Goal: Find specific page/section: Find specific page/section

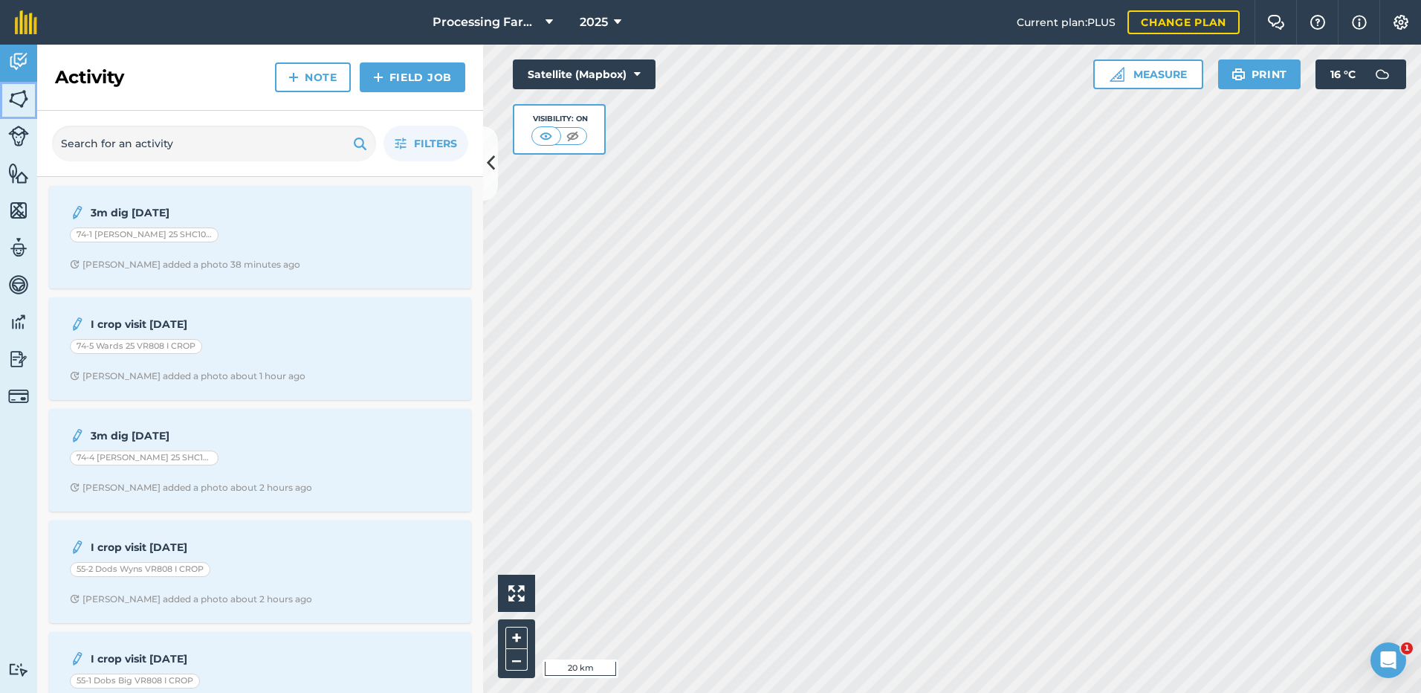
click at [19, 98] on img at bounding box center [18, 99] width 21 height 22
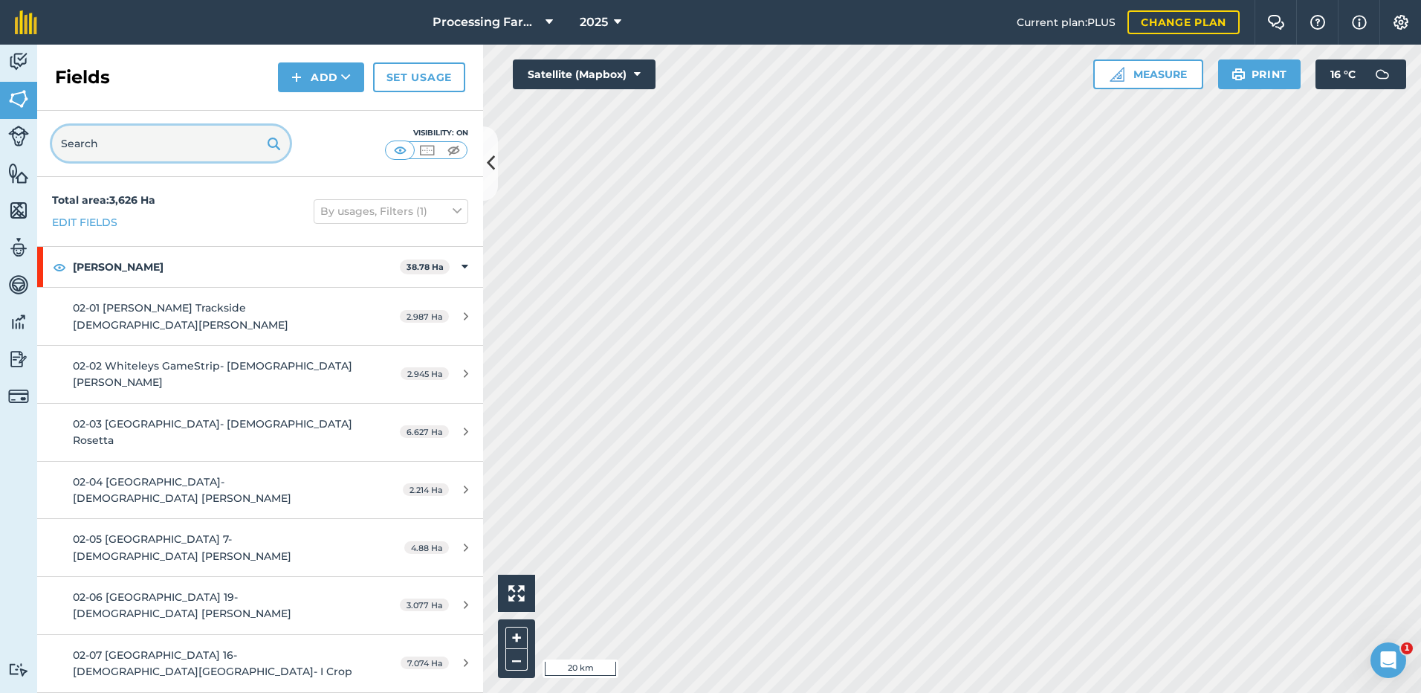
click at [92, 145] on input "text" at bounding box center [171, 144] width 238 height 36
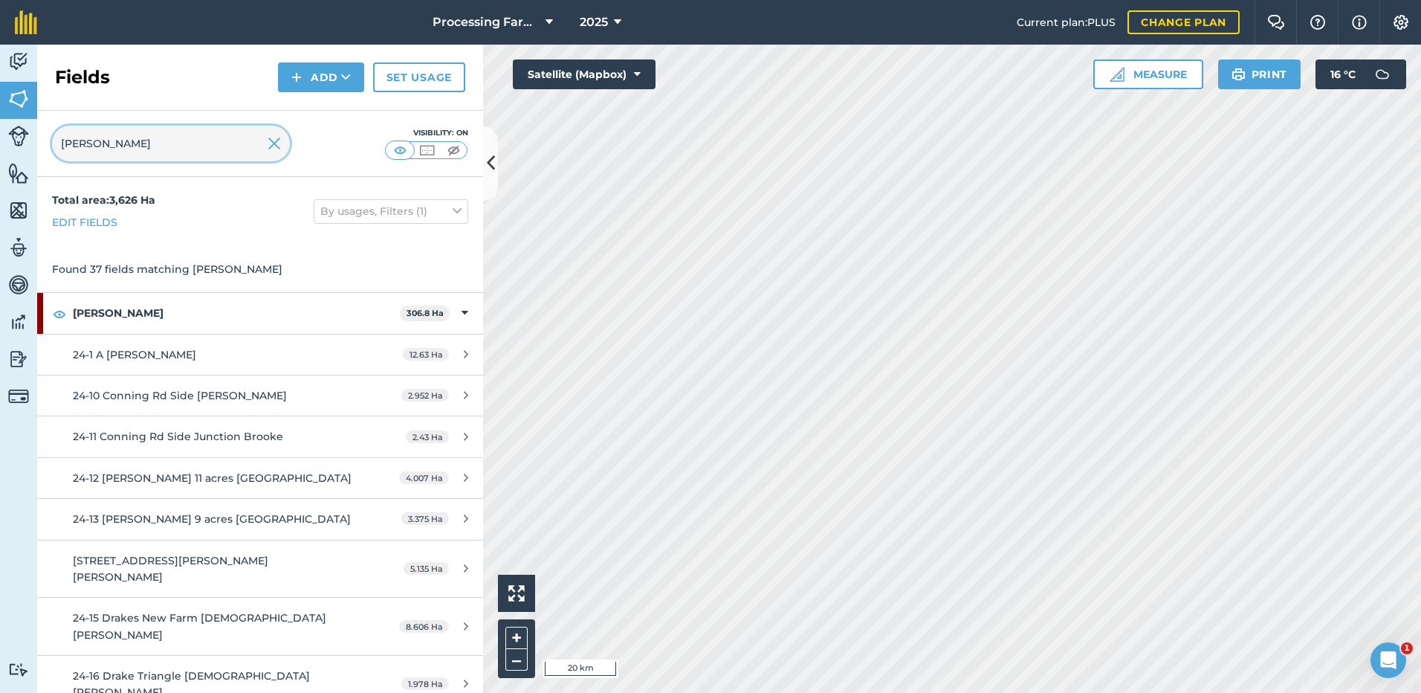
type input "[PERSON_NAME]"
click at [271, 217] on div "Total area : 3,626 Ha Edit fields By usages, Filters (1)" at bounding box center [260, 211] width 446 height 69
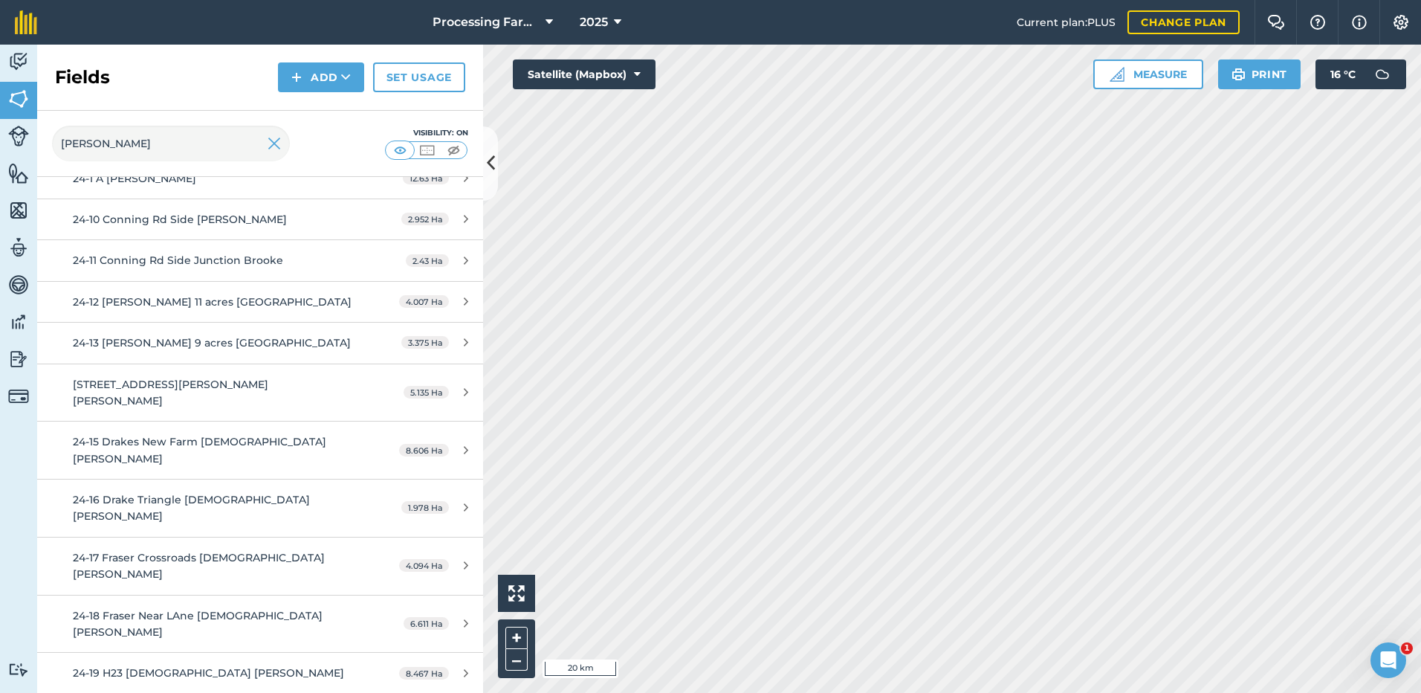
scroll to position [223, 0]
